Goal: Task Accomplishment & Management: Use online tool/utility

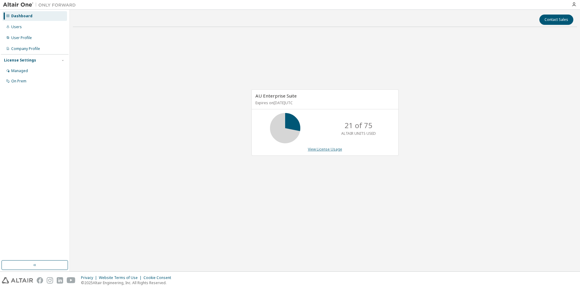
click at [324, 149] on link "View License Usage" at bounding box center [325, 149] width 34 height 5
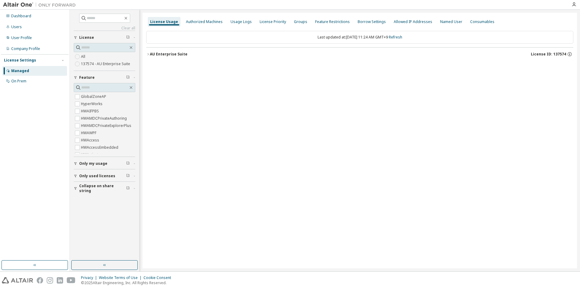
click at [150, 54] on div "AU Enterprise Suite" at bounding box center [169, 54] width 38 height 5
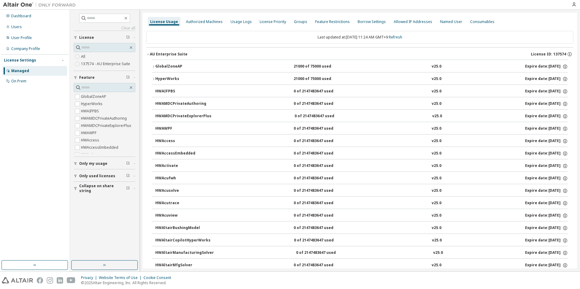
click at [154, 67] on icon "button" at bounding box center [153, 66] width 1 height 2
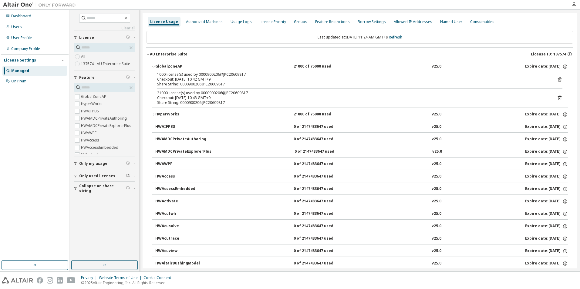
click at [558, 80] on icon at bounding box center [559, 80] width 2 height 2
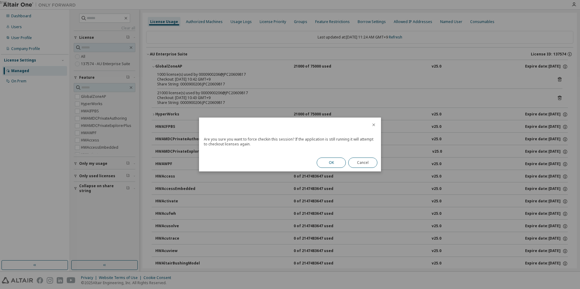
click at [330, 160] on button "OK" at bounding box center [331, 163] width 29 height 10
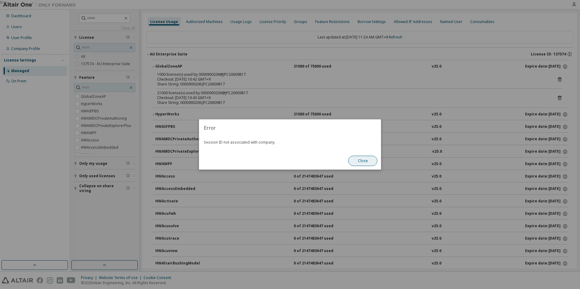
click at [357, 159] on button "Close" at bounding box center [362, 161] width 29 height 10
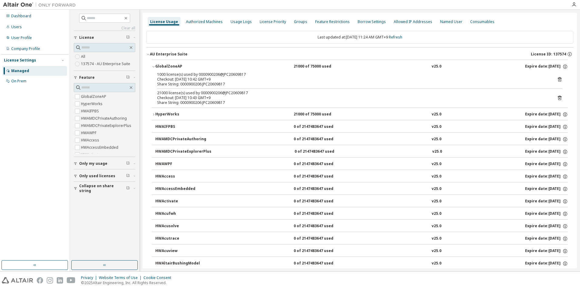
click at [558, 96] on icon at bounding box center [559, 97] width 5 height 5
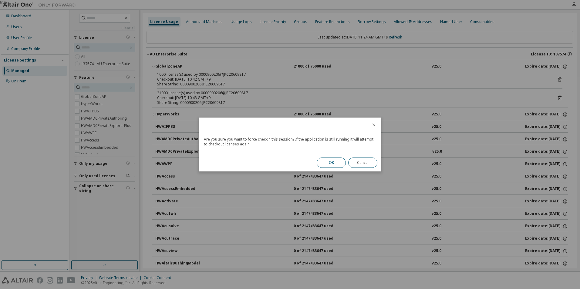
click at [323, 159] on button "OK" at bounding box center [331, 163] width 29 height 10
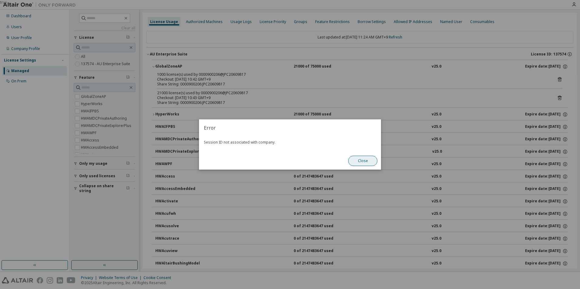
click at [357, 160] on button "Close" at bounding box center [362, 161] width 29 height 10
